Goal: Use online tool/utility: Utilize a website feature to perform a specific function

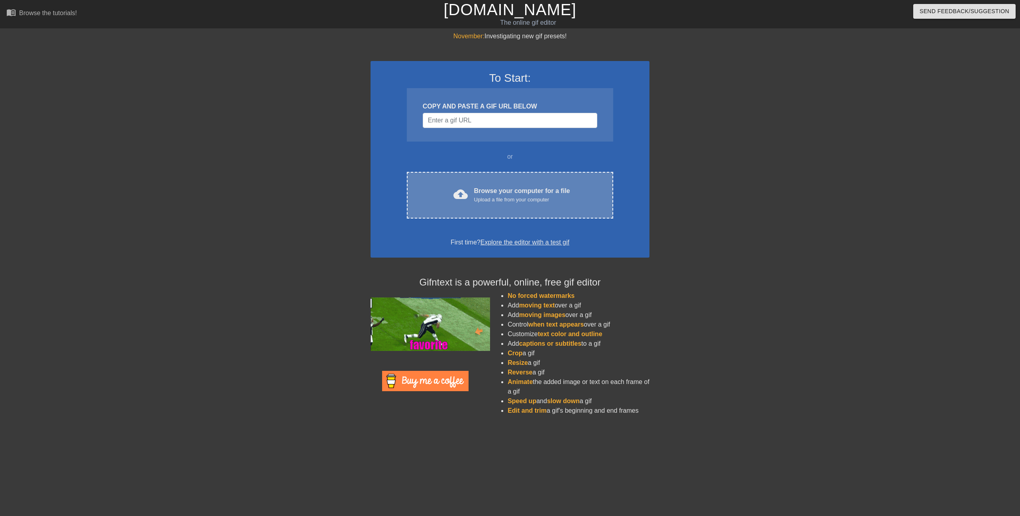
click at [557, 186] on div "Browse your computer for a file Upload a file from your computer" at bounding box center [522, 195] width 96 height 18
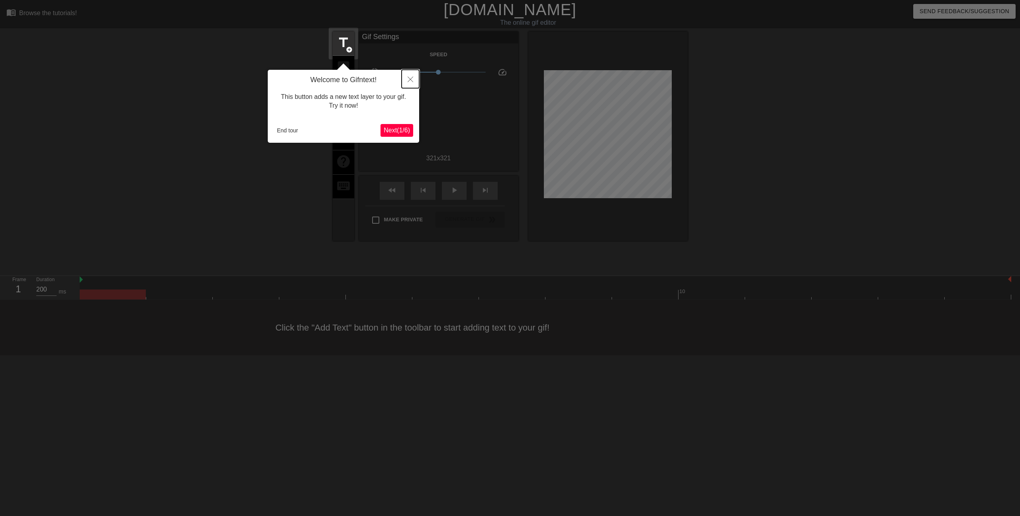
click at [412, 81] on icon "Close" at bounding box center [411, 80] width 6 height 6
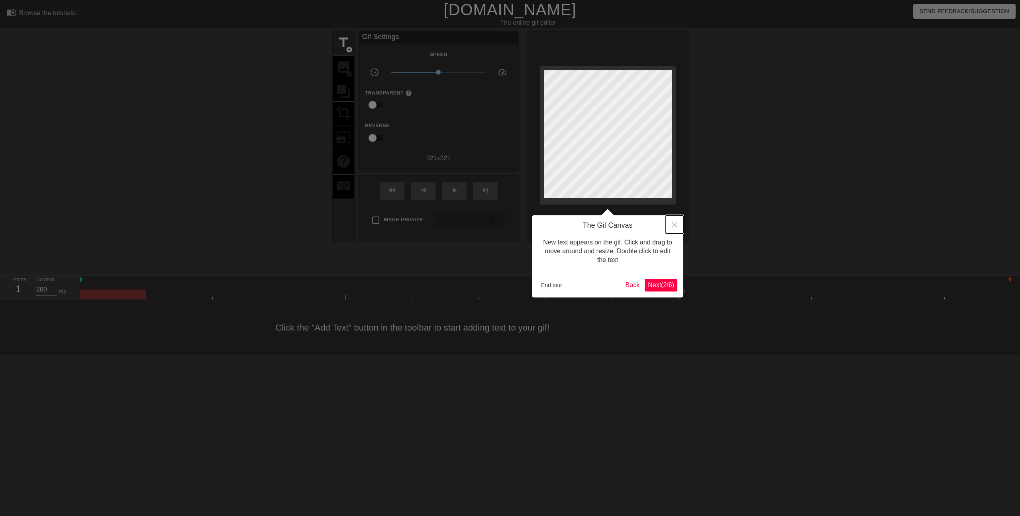
click at [669, 225] on button "Close" at bounding box center [675, 224] width 18 height 18
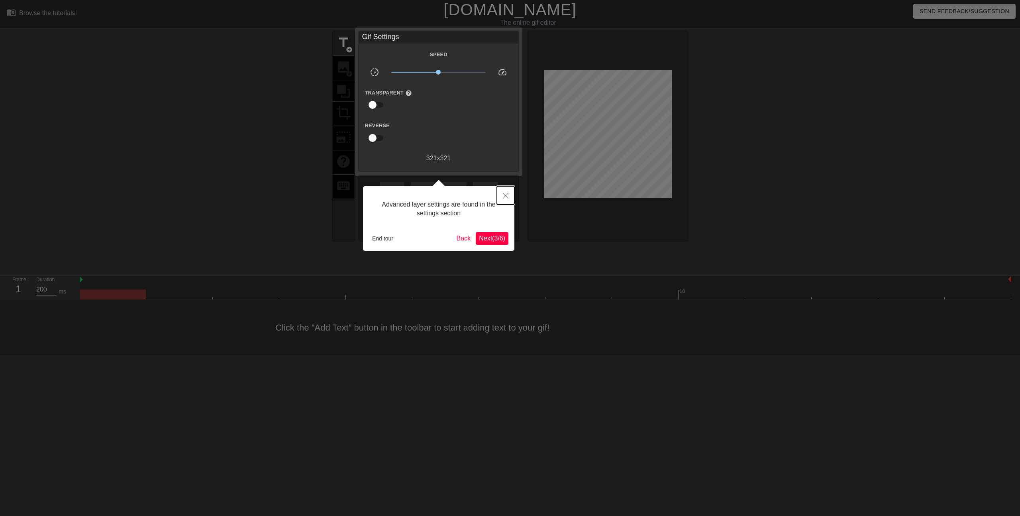
click at [509, 196] on button "Close" at bounding box center [506, 195] width 18 height 18
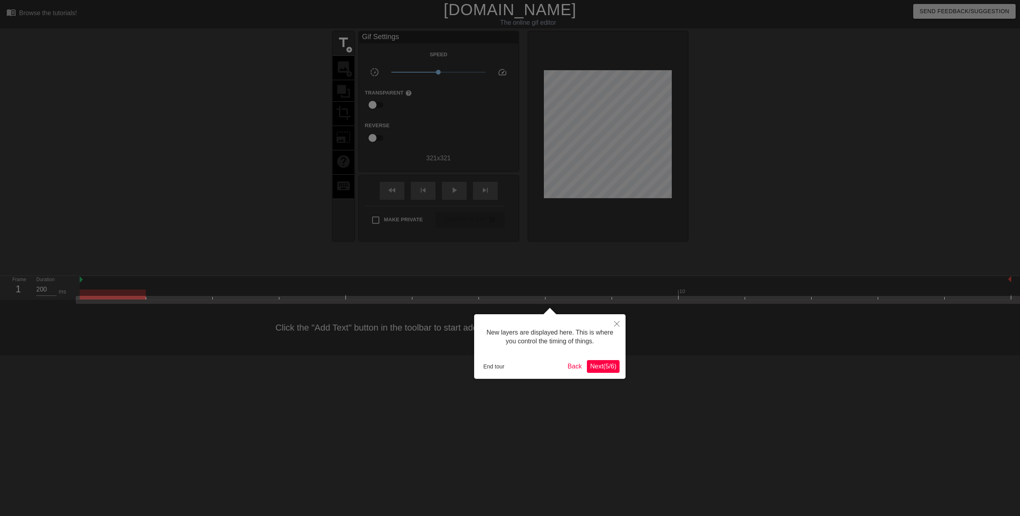
scroll to position [7, 0]
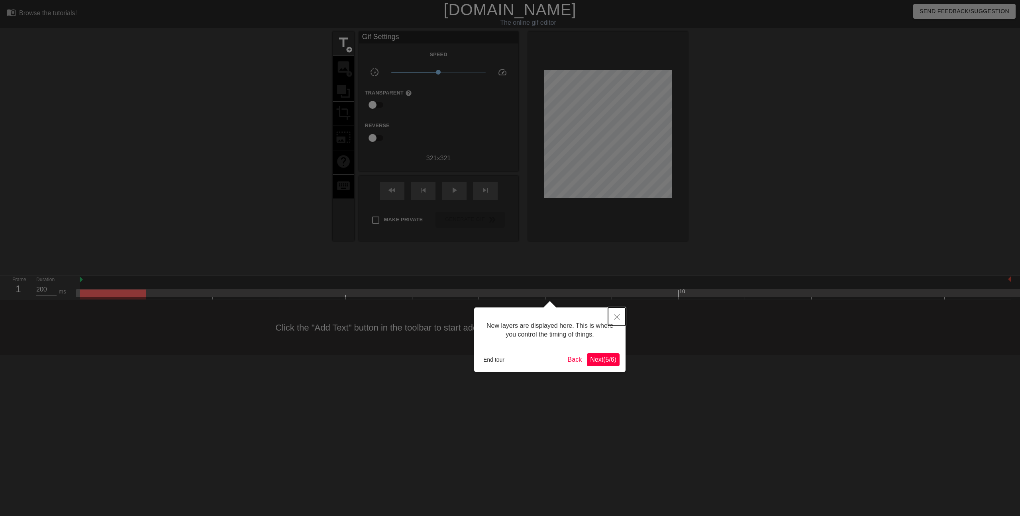
click at [616, 317] on icon "Close" at bounding box center [617, 317] width 6 height 6
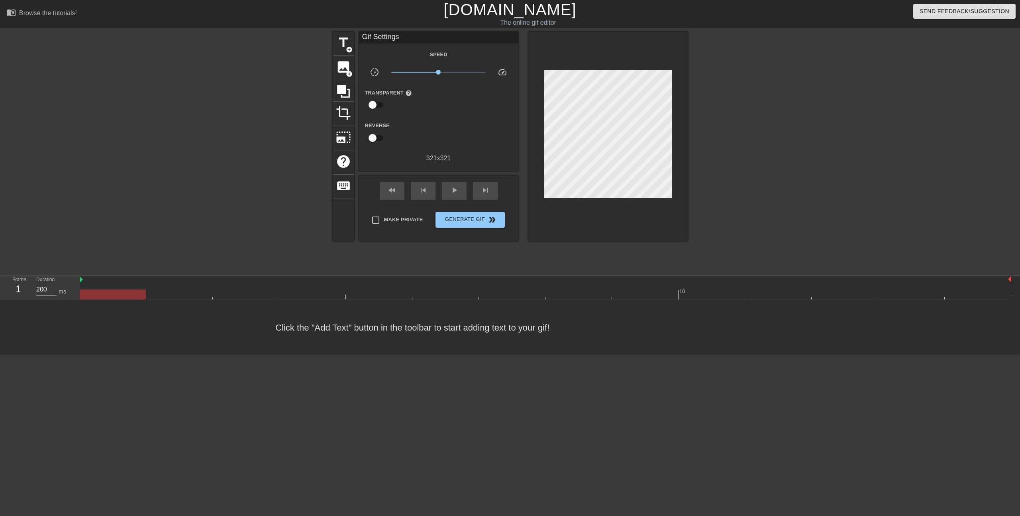
click at [985, 297] on div at bounding box center [546, 294] width 932 height 10
click at [926, 300] on div "Click the "Add Text" button in the toolbar to start adding text to your gif!" at bounding box center [510, 327] width 1020 height 55
click at [827, 294] on div at bounding box center [546, 294] width 932 height 10
drag, startPoint x: 777, startPoint y: 298, endPoint x: 640, endPoint y: 280, distance: 139.0
click at [776, 298] on div at bounding box center [546, 294] width 932 height 10
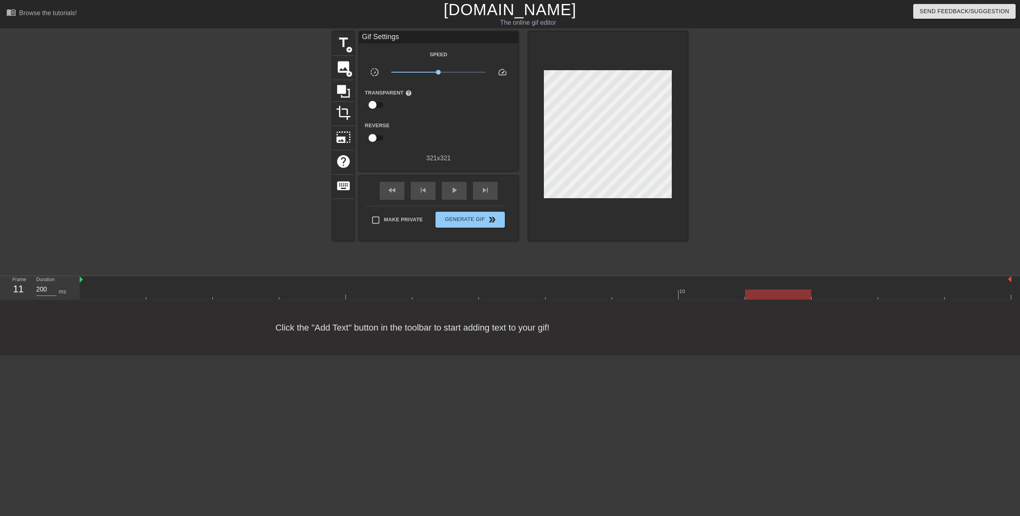
click at [122, 286] on div at bounding box center [113, 289] width 67 height 10
click at [634, 159] on div "title add_circle image add_circle crop photo_size_select_large help keyboard Gi…" at bounding box center [510, 135] width 355 height 209
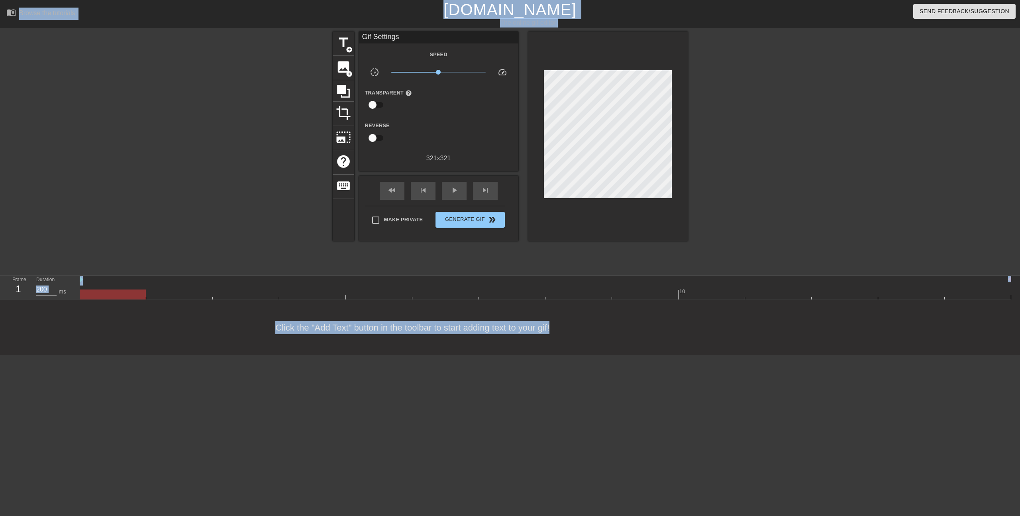
click at [202, 90] on div "title add_circle image add_circle crop photo_size_select_large help keyboard Gi…" at bounding box center [510, 150] width 1020 height 239
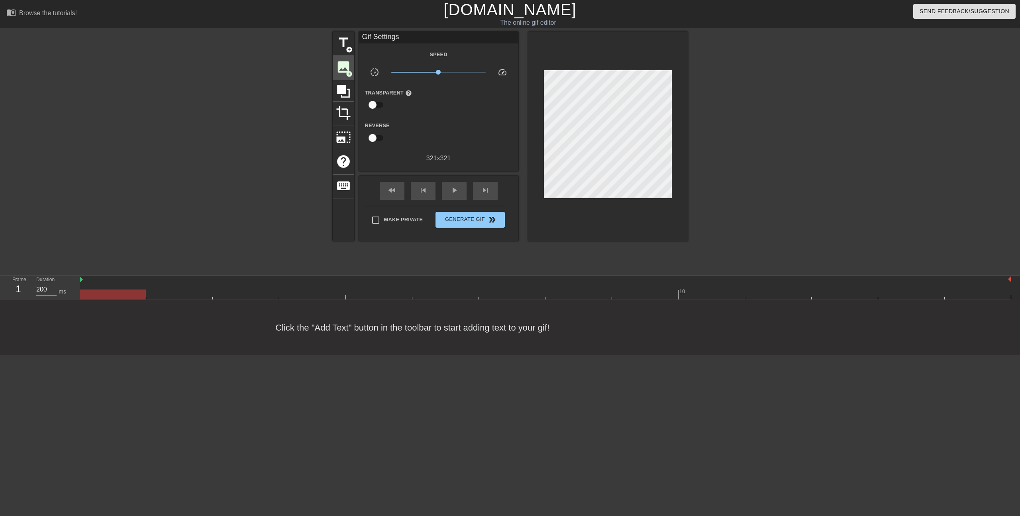
click at [335, 63] on div "image add_circle" at bounding box center [344, 68] width 22 height 24
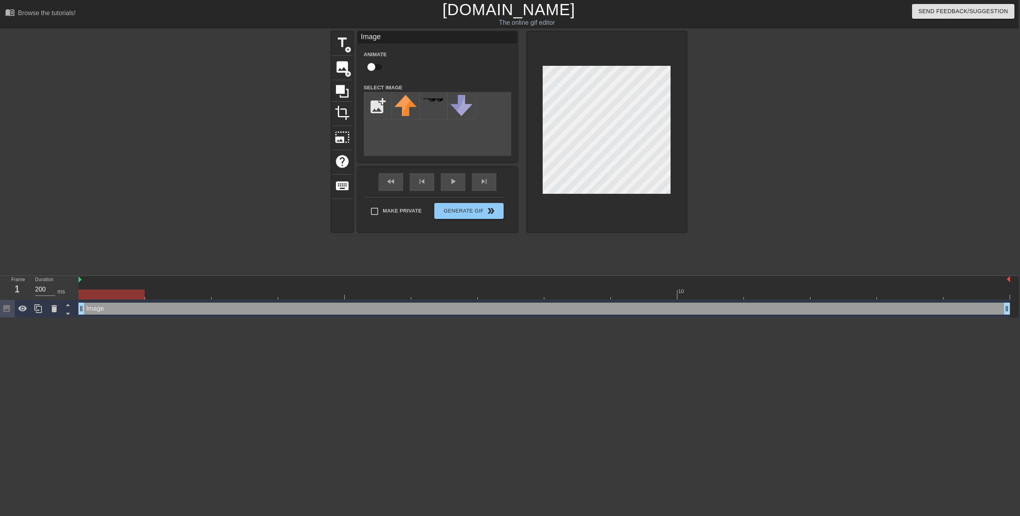
scroll to position [0, 2]
click at [372, 100] on input "file" at bounding box center [377, 105] width 27 height 27
type input "C:\fakepath\nagomi-logo-circle.png"
click at [416, 102] on img at bounding box center [405, 106] width 22 height 22
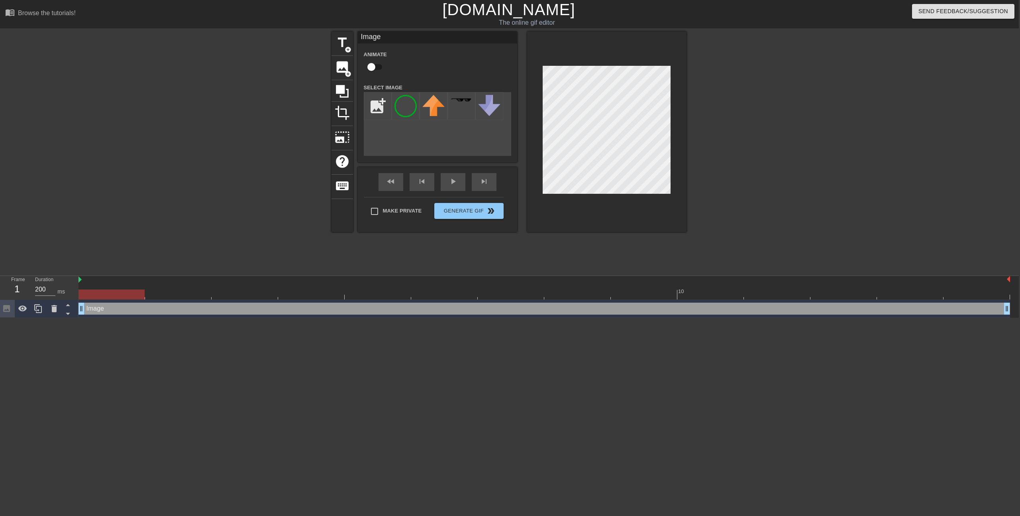
scroll to position [0, 0]
click at [112, 294] on div at bounding box center [112, 294] width 66 height 10
click at [373, 67] on input "checkbox" at bounding box center [371, 66] width 45 height 15
checkbox input "true"
drag, startPoint x: 130, startPoint y: 294, endPoint x: 587, endPoint y: 303, distance: 457.5
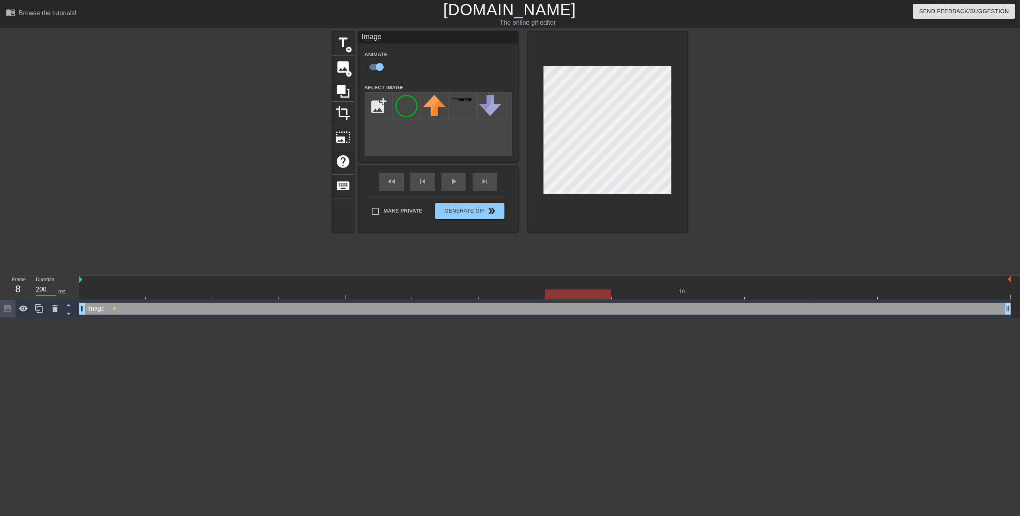
click at [587, 303] on div "10 Image drag_handle drag_handle lens" at bounding box center [549, 297] width 940 height 42
click at [579, 308] on span "lens" at bounding box center [581, 308] width 4 height 4
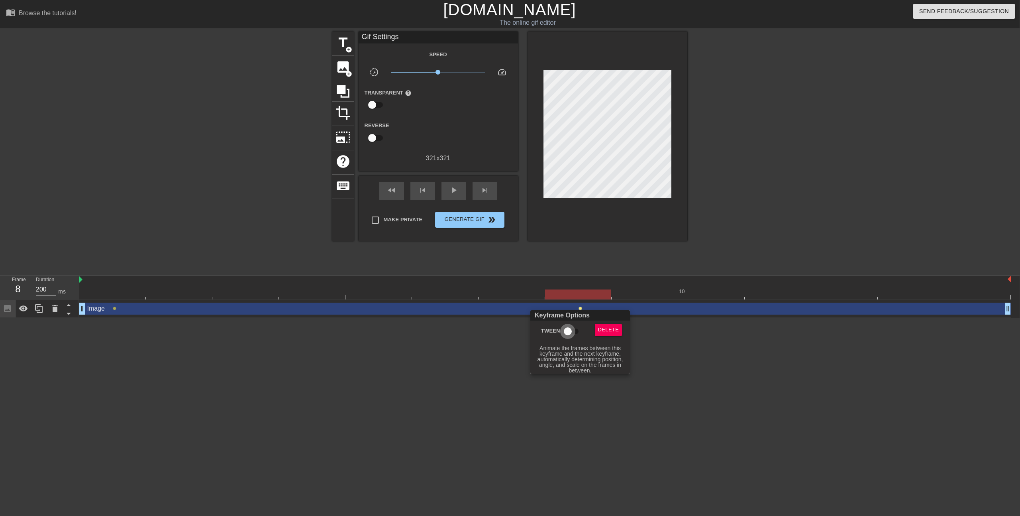
click at [572, 332] on input "Tween" at bounding box center [567, 331] width 45 height 15
checkbox input "true"
click at [457, 345] on div at bounding box center [510, 258] width 1020 height 516
click at [134, 295] on div at bounding box center [545, 294] width 932 height 10
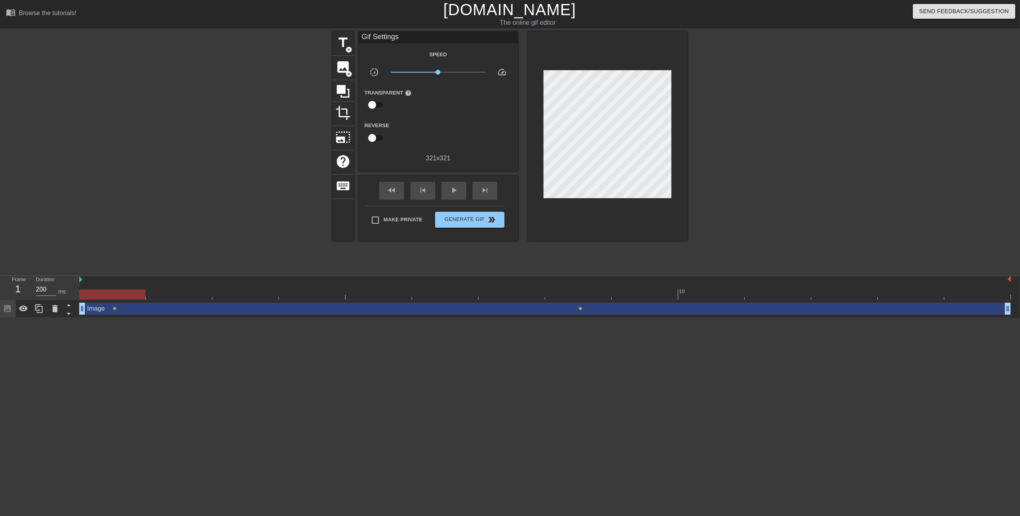
click at [175, 295] on div at bounding box center [545, 294] width 932 height 10
click at [593, 288] on div at bounding box center [578, 289] width 67 height 10
click at [991, 296] on div at bounding box center [545, 294] width 932 height 10
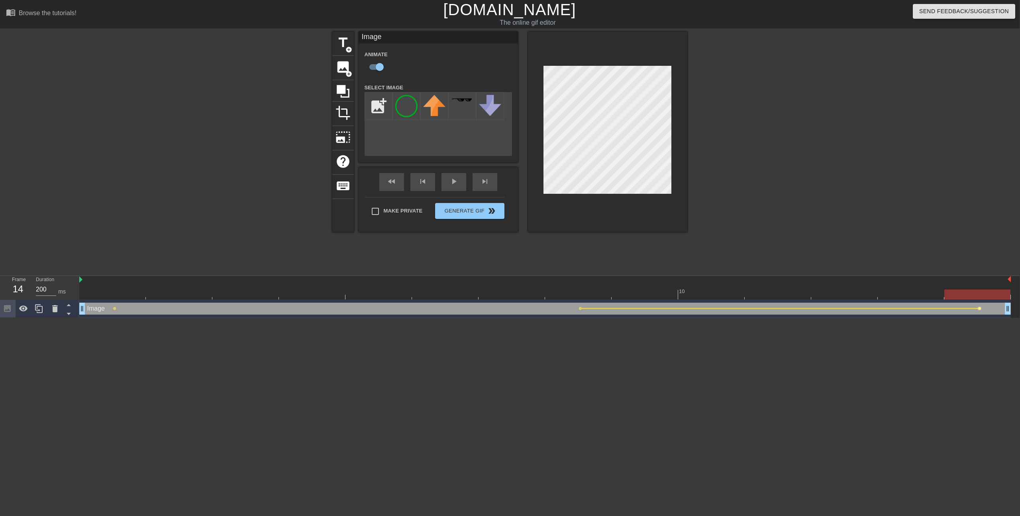
click at [979, 309] on span "lens" at bounding box center [980, 308] width 4 height 4
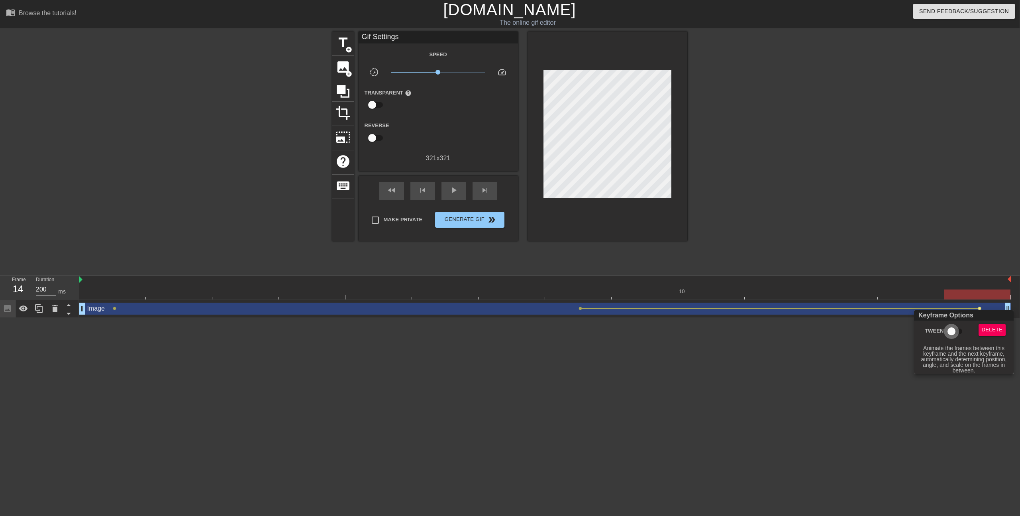
drag, startPoint x: 956, startPoint y: 329, endPoint x: 987, endPoint y: 347, distance: 35.7
click at [957, 329] on input "Tween" at bounding box center [951, 331] width 45 height 15
checkbox input "true"
click at [881, 364] on div at bounding box center [510, 258] width 1020 height 516
click at [112, 312] on div "Image drag_handle drag_handle" at bounding box center [545, 308] width 932 height 12
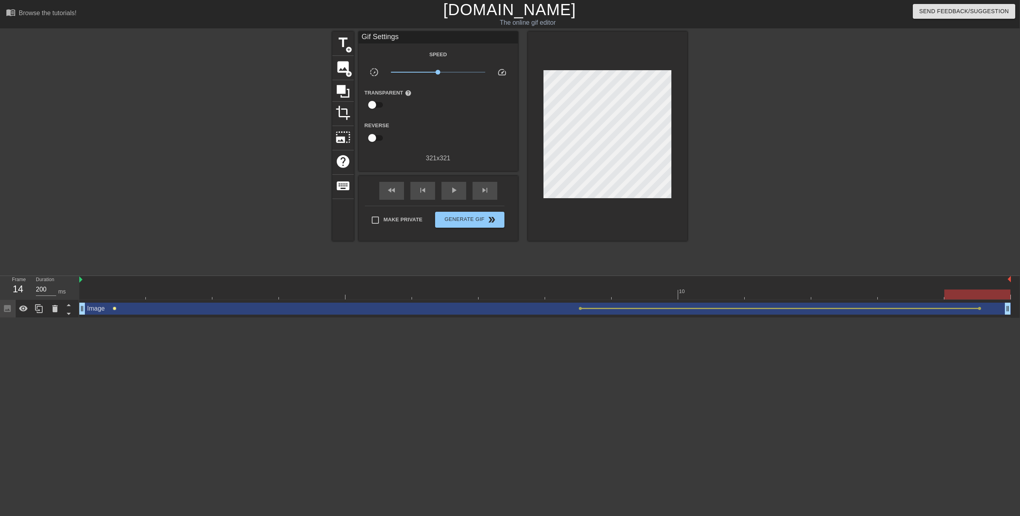
click at [114, 308] on span "lens" at bounding box center [115, 308] width 4 height 4
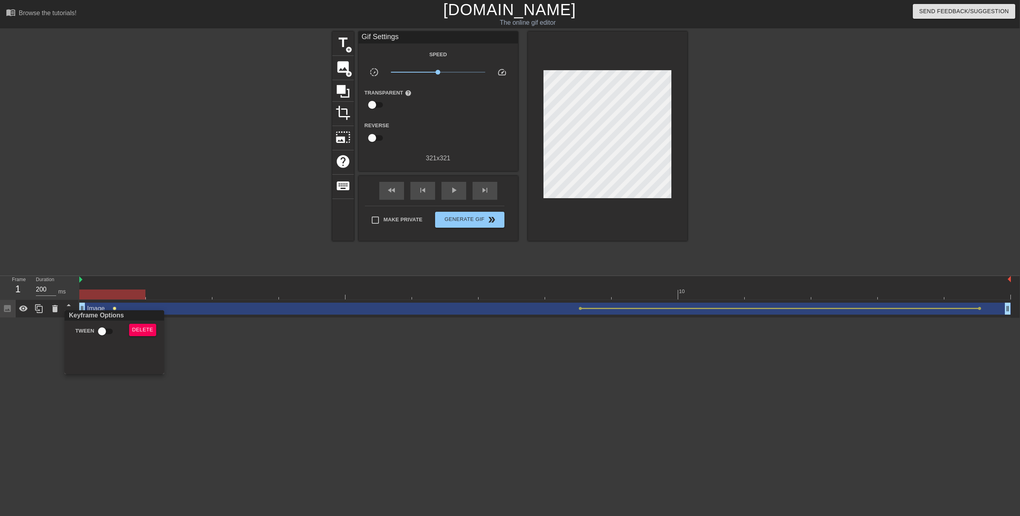
click at [573, 358] on div at bounding box center [510, 258] width 1020 height 516
click at [579, 308] on span "lens" at bounding box center [581, 308] width 4 height 4
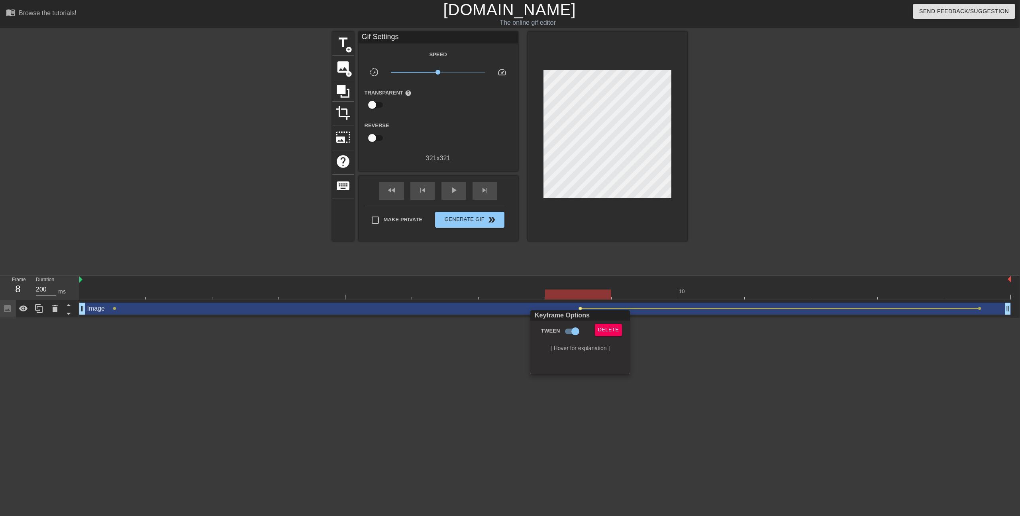
click at [167, 326] on div at bounding box center [510, 258] width 1020 height 516
click at [116, 310] on span "lens" at bounding box center [115, 308] width 4 height 4
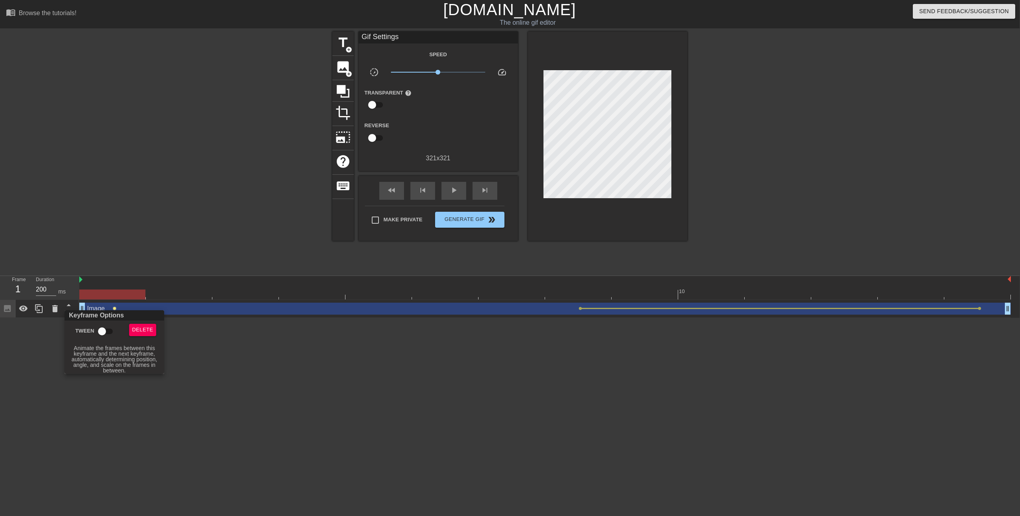
click at [106, 330] on input "Tween" at bounding box center [101, 331] width 45 height 15
checkbox input "true"
click at [298, 363] on div at bounding box center [510, 258] width 1020 height 516
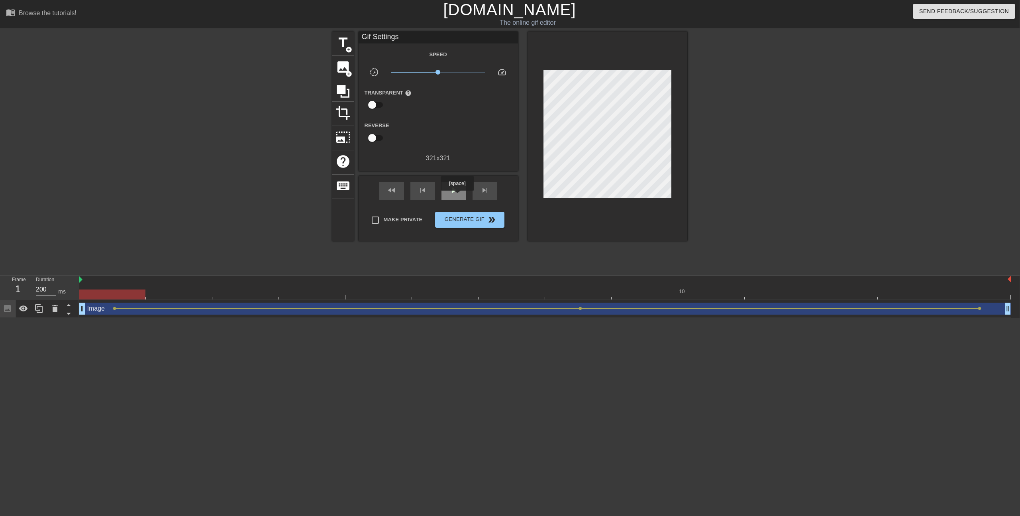
click at [458, 196] on div "play_arrow" at bounding box center [454, 191] width 25 height 18
click at [55, 308] on icon at bounding box center [55, 308] width 6 height 7
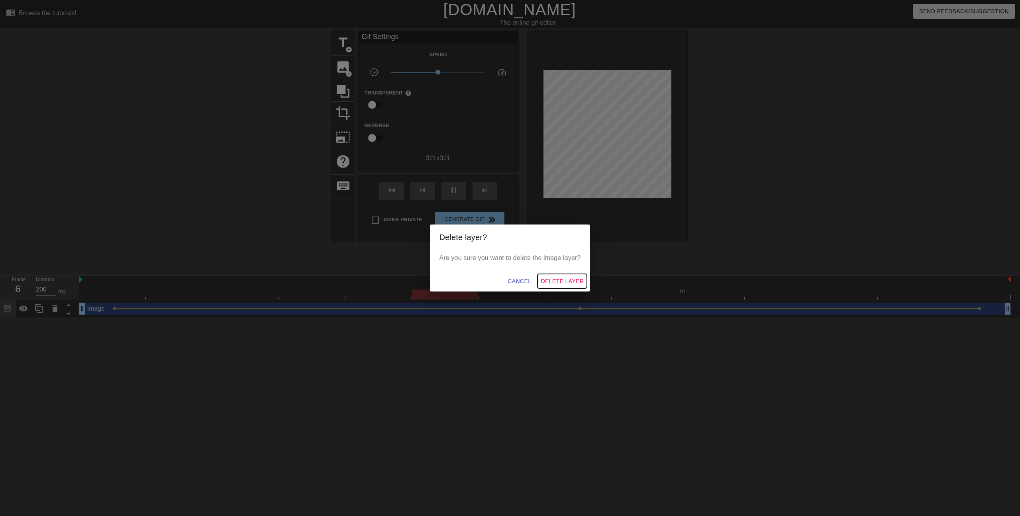
click at [558, 277] on span "Delete Layer" at bounding box center [562, 281] width 43 height 10
